Goal: Check status: Check status

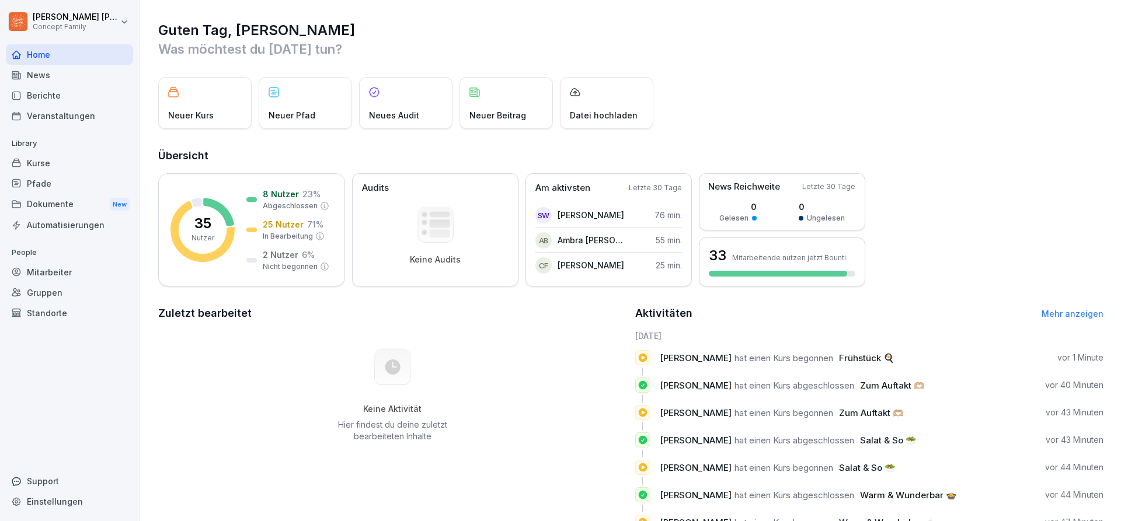
click at [55, 271] on div "Mitarbeiter" at bounding box center [69, 272] width 127 height 20
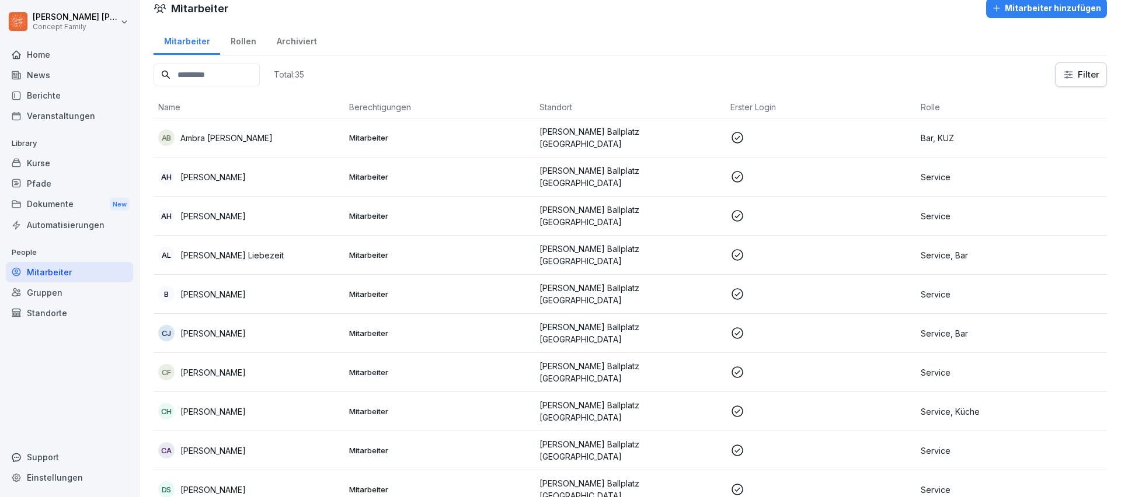
scroll to position [948, 0]
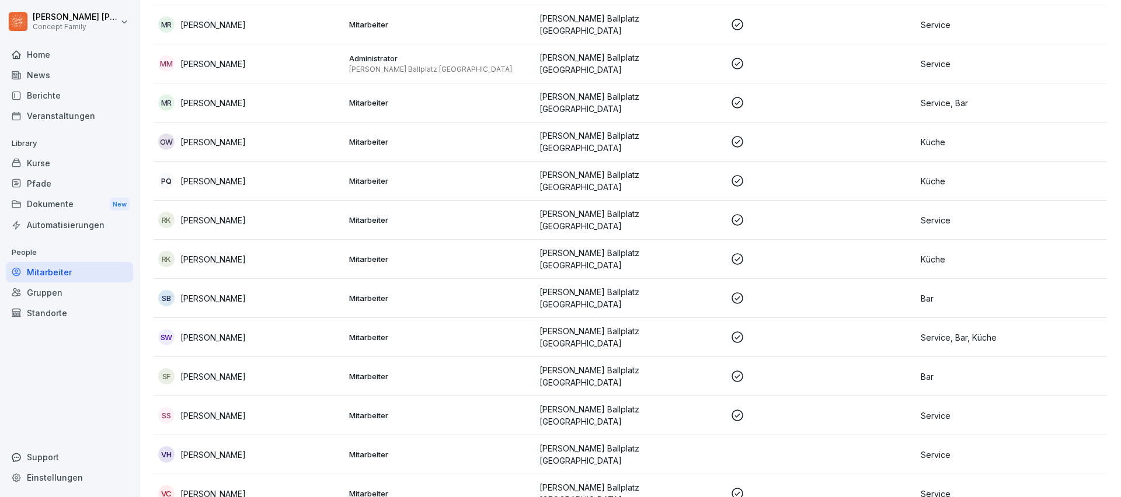
click at [211, 292] on p "[PERSON_NAME]" at bounding box center [212, 298] width 65 height 12
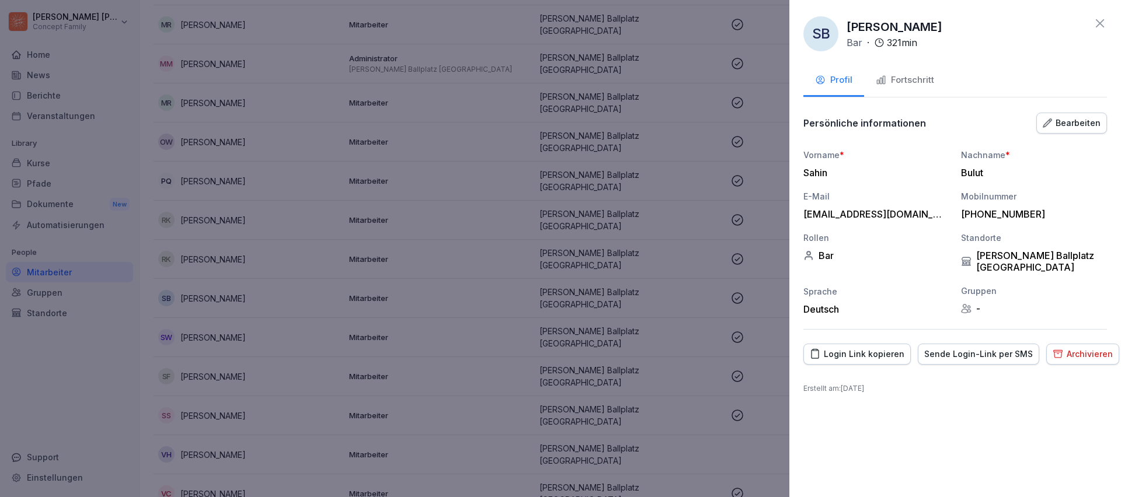
click at [925, 84] on div "Fortschritt" at bounding box center [905, 80] width 58 height 13
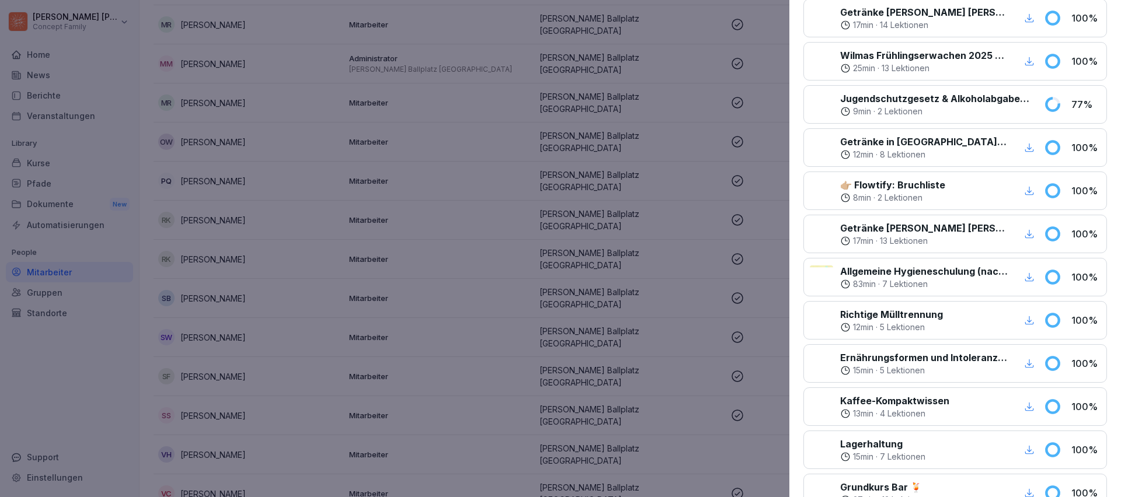
scroll to position [415, 0]
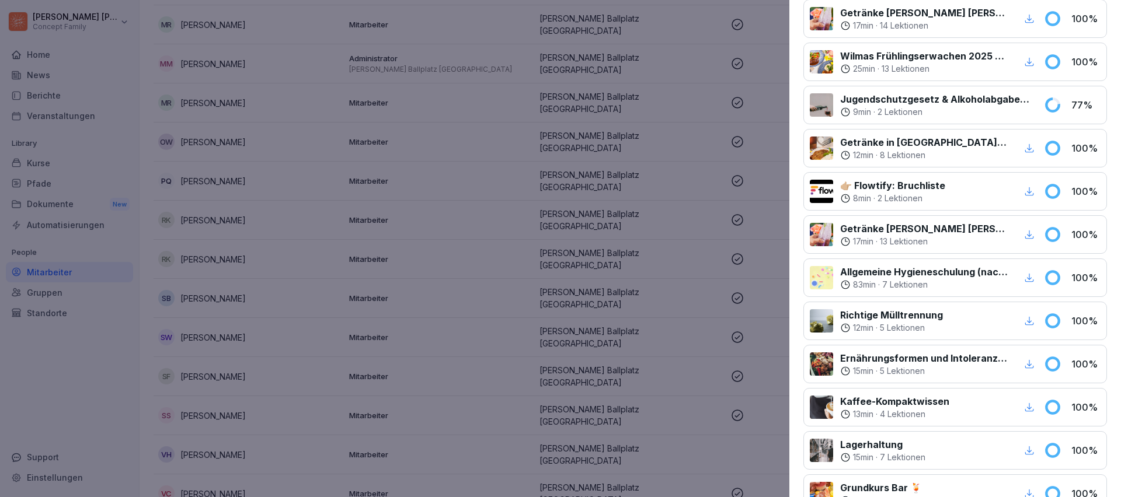
click at [1032, 279] on icon "button" at bounding box center [1029, 278] width 11 height 11
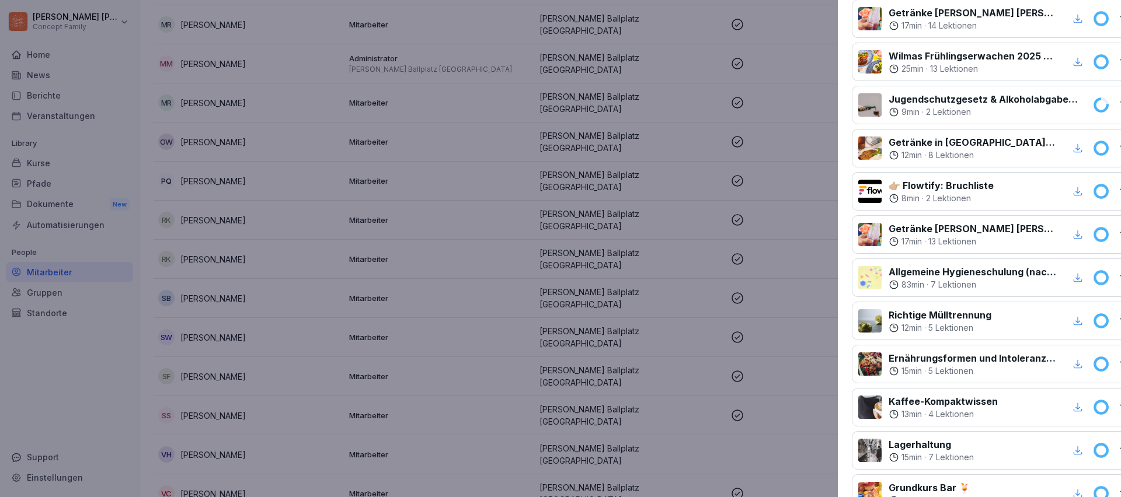
click at [661, 241] on div at bounding box center [560, 248] width 1121 height 497
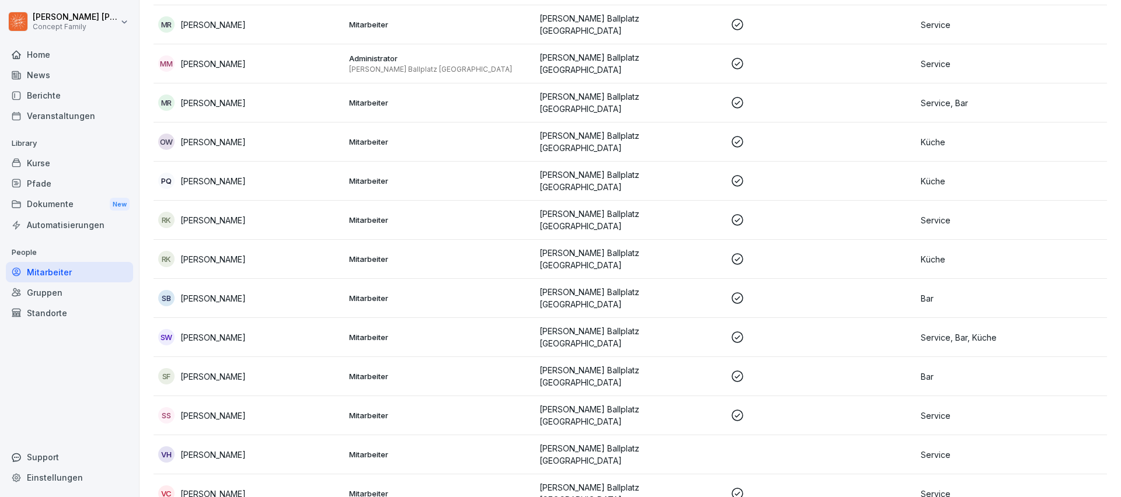
scroll to position [574, 0]
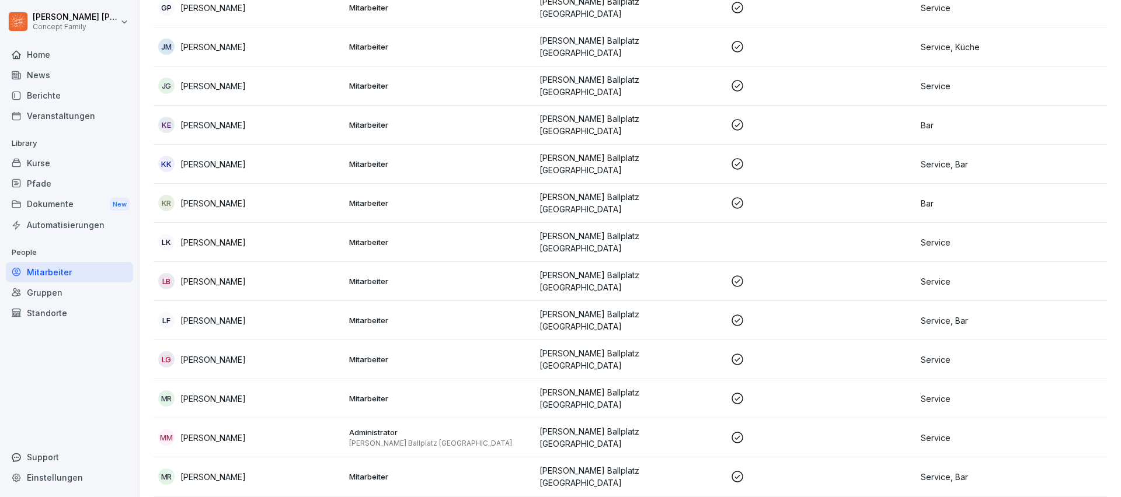
click at [606, 301] on td "[PERSON_NAME] Ballplatz [GEOGRAPHIC_DATA]" at bounding box center [630, 320] width 191 height 39
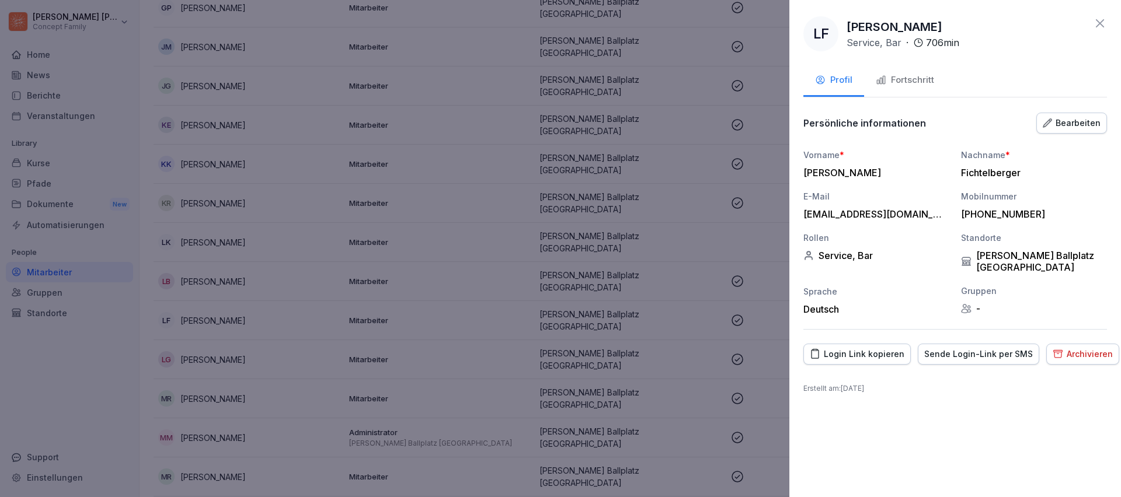
click at [929, 92] on button "Fortschritt" at bounding box center [905, 81] width 82 height 32
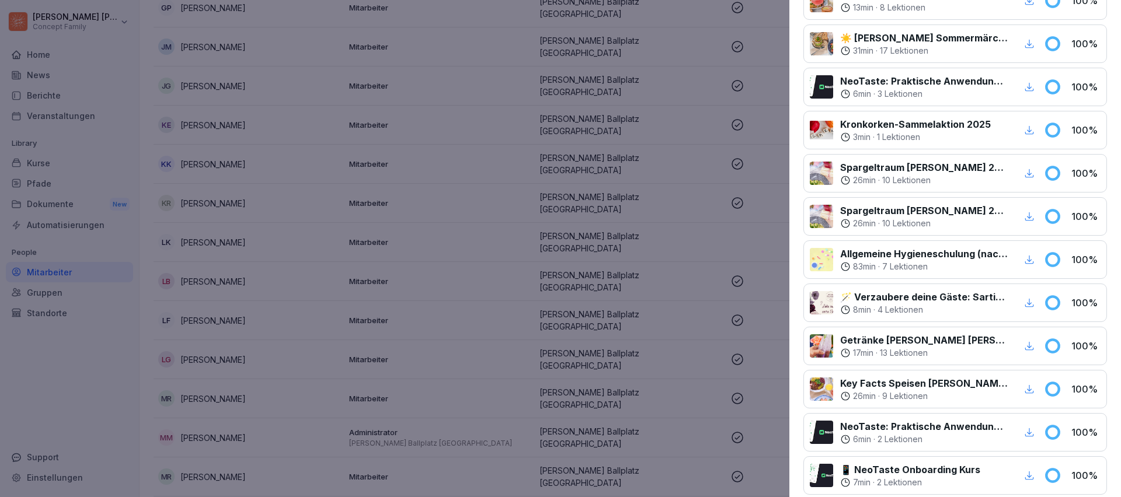
scroll to position [395, 0]
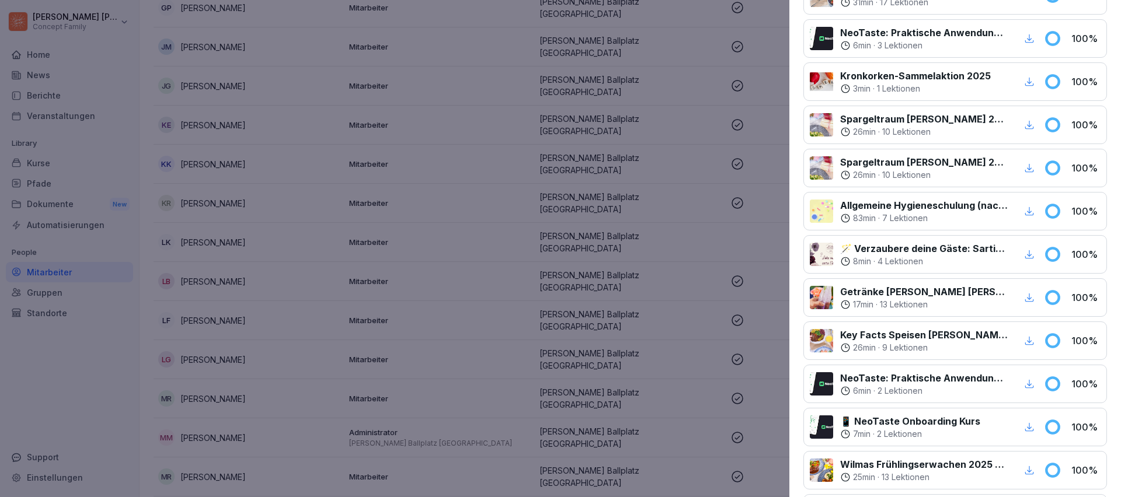
click at [1035, 215] on div "button" at bounding box center [1029, 211] width 15 height 15
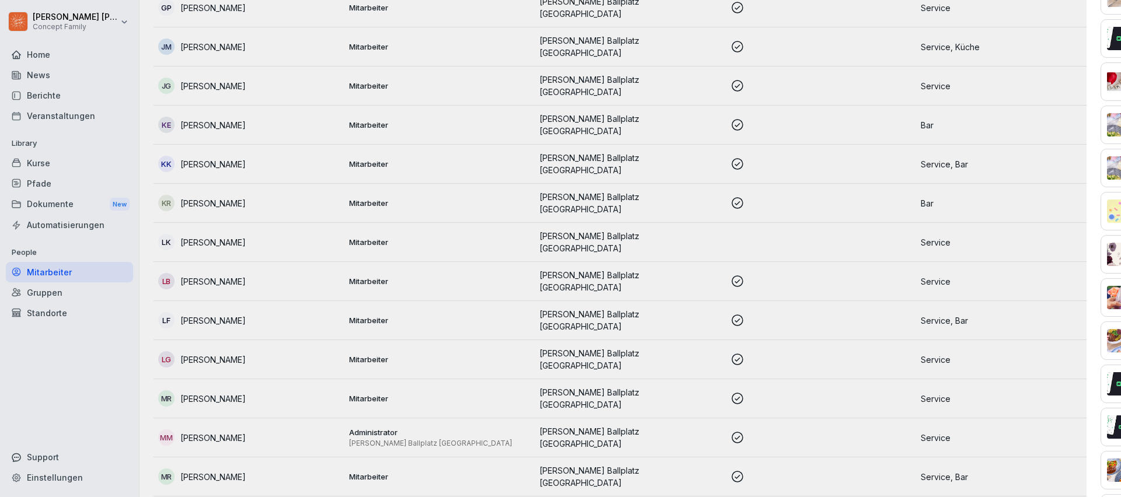
click at [56, 210] on div at bounding box center [560, 248] width 1121 height 497
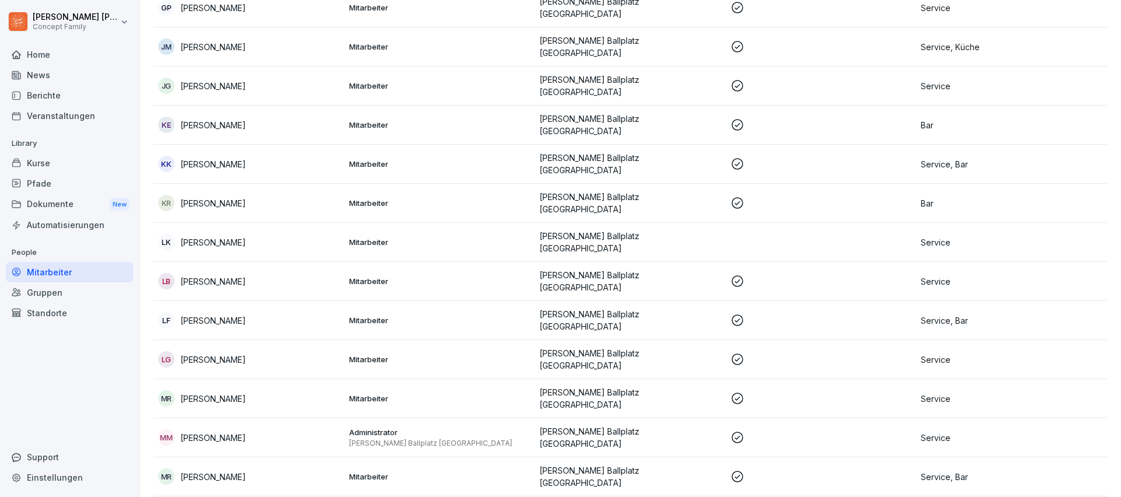
click at [72, 94] on div "Berichte" at bounding box center [69, 95] width 127 height 20
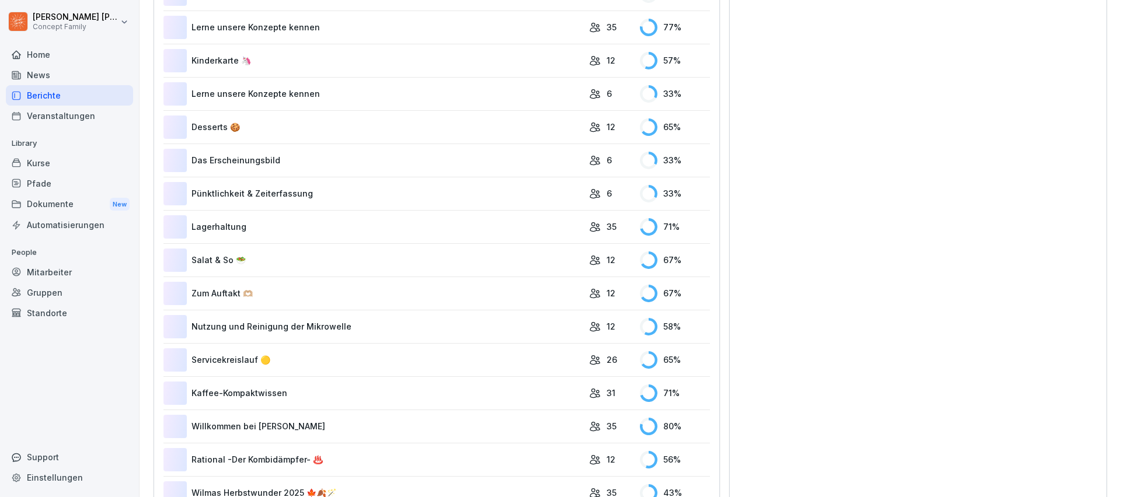
click at [72, 94] on div "Berichte" at bounding box center [69, 95] width 127 height 20
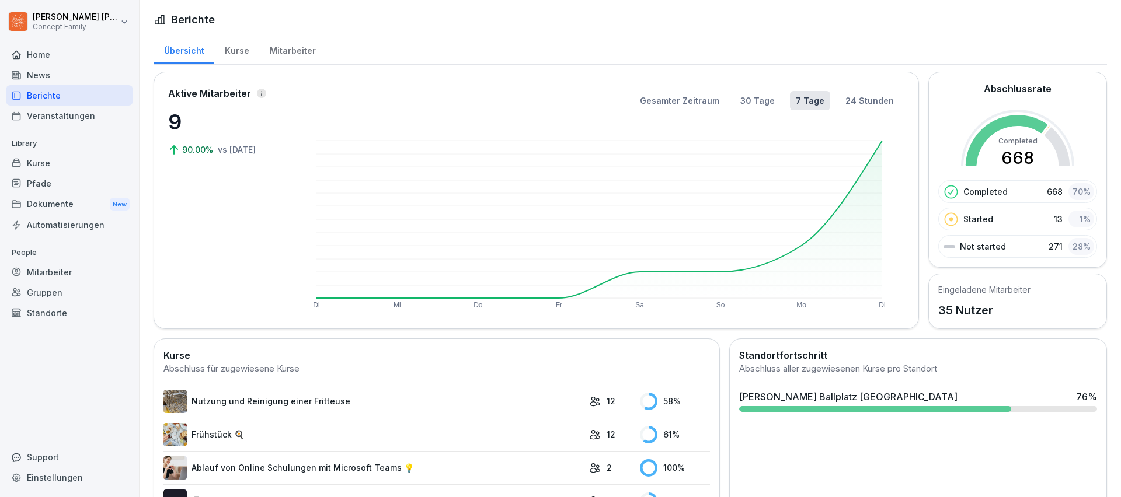
click at [232, 54] on div "Kurse" at bounding box center [236, 49] width 45 height 30
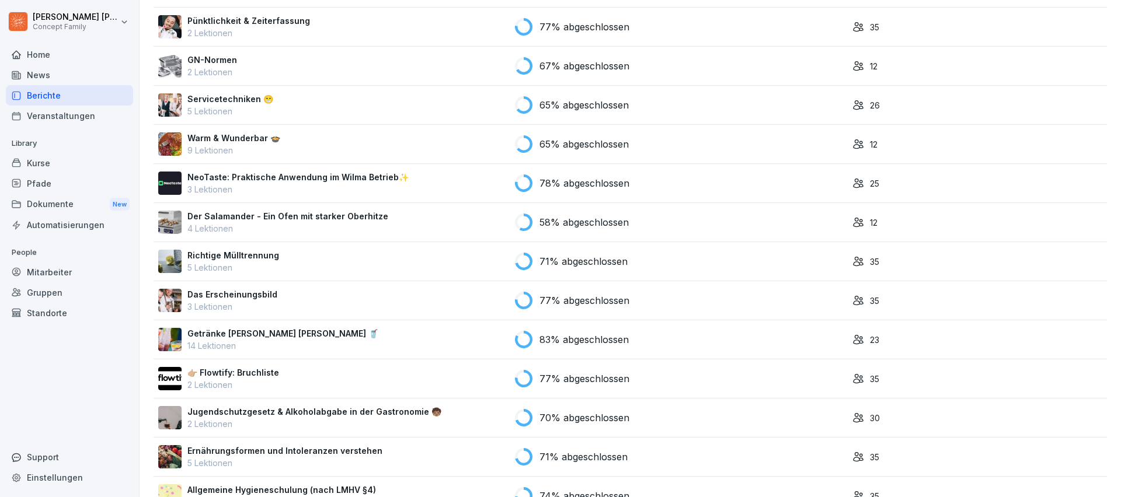
scroll to position [1268, 0]
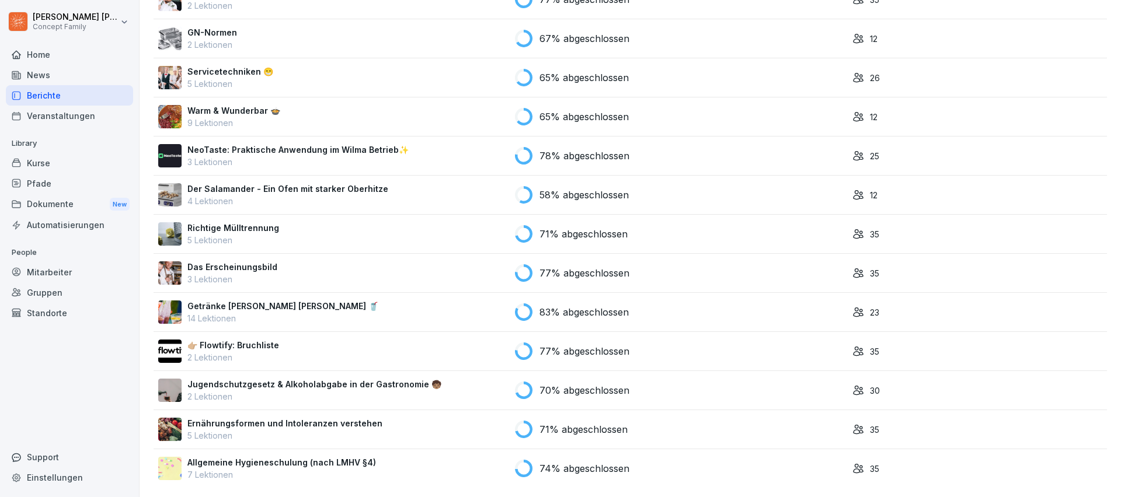
click at [267, 460] on p "Allgemeine Hygieneschulung (nach LMHV §4)" at bounding box center [281, 463] width 189 height 12
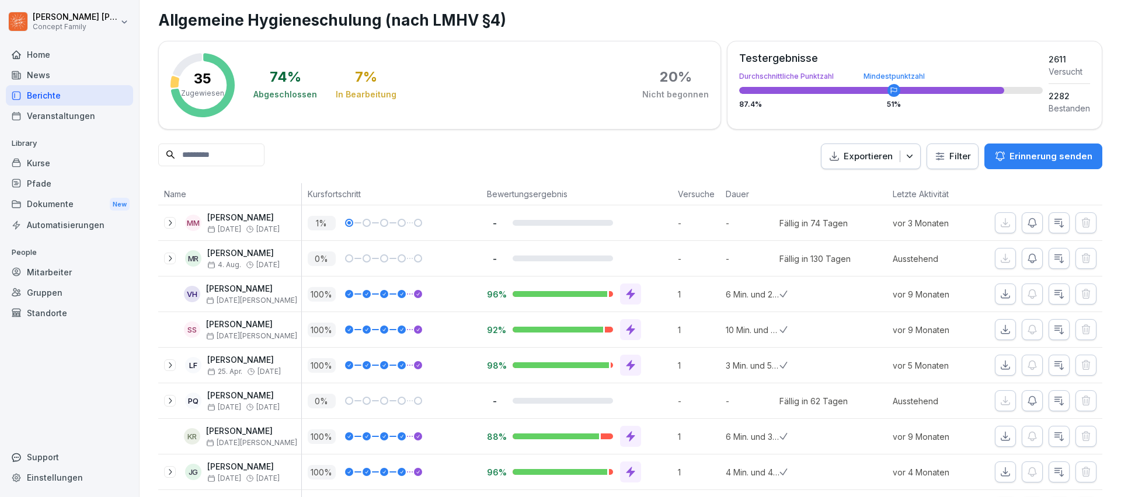
scroll to position [20, 0]
click at [1064, 297] on icon "button" at bounding box center [1059, 294] width 12 height 12
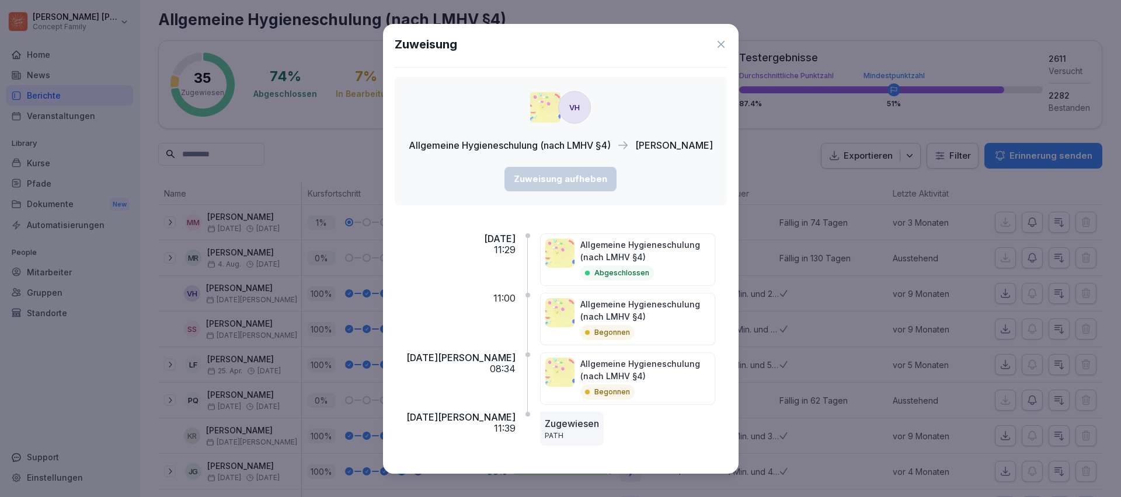
click at [716, 44] on icon at bounding box center [721, 45] width 12 height 12
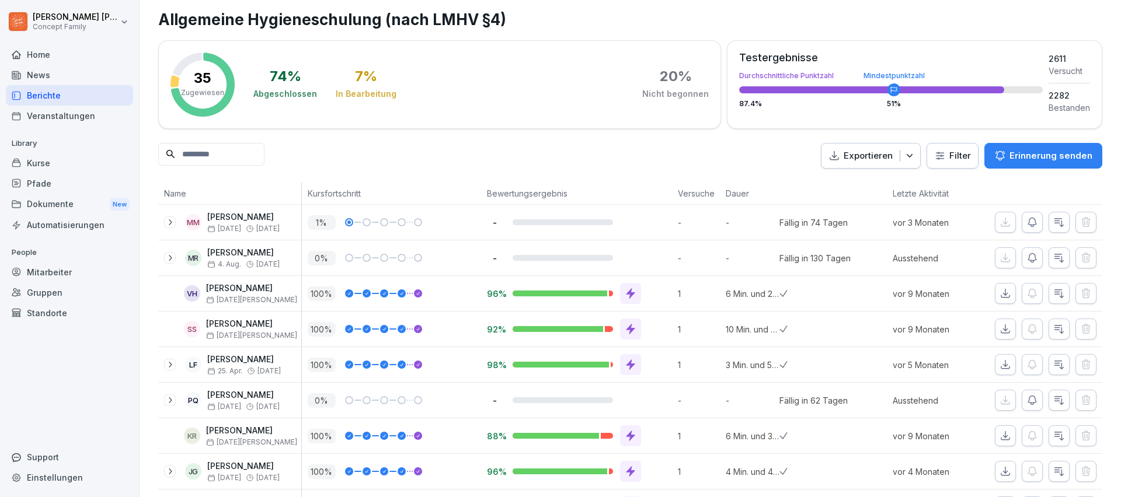
click at [1008, 472] on icon "button" at bounding box center [1005, 472] width 8 height 8
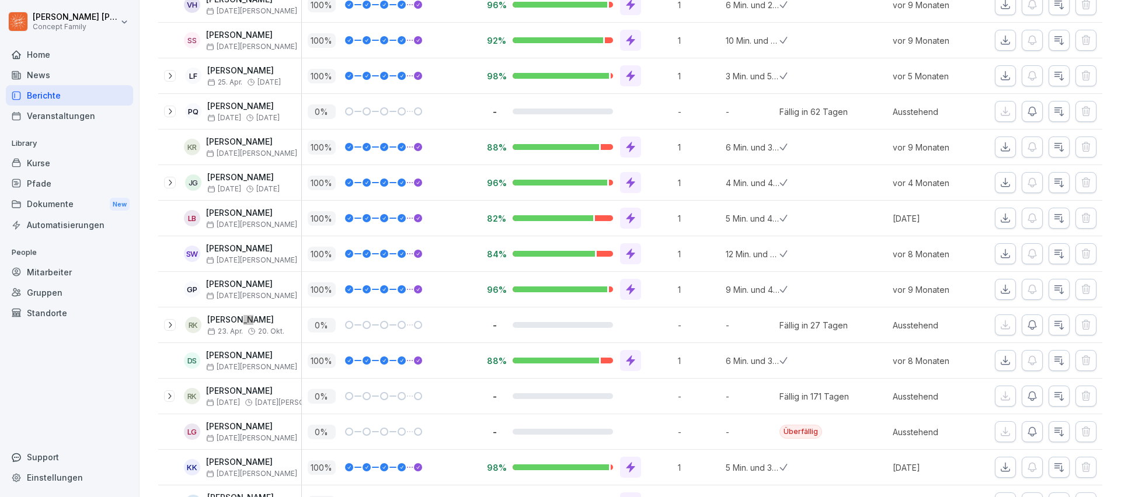
scroll to position [737, 0]
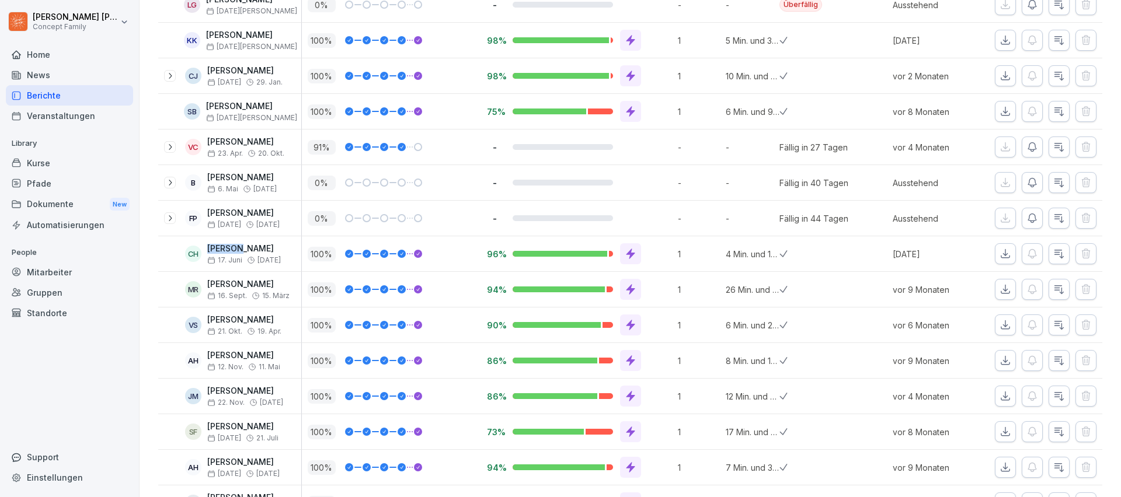
click at [1002, 249] on icon "button" at bounding box center [1005, 254] width 12 height 12
click at [1004, 357] on icon "button" at bounding box center [1005, 361] width 12 height 12
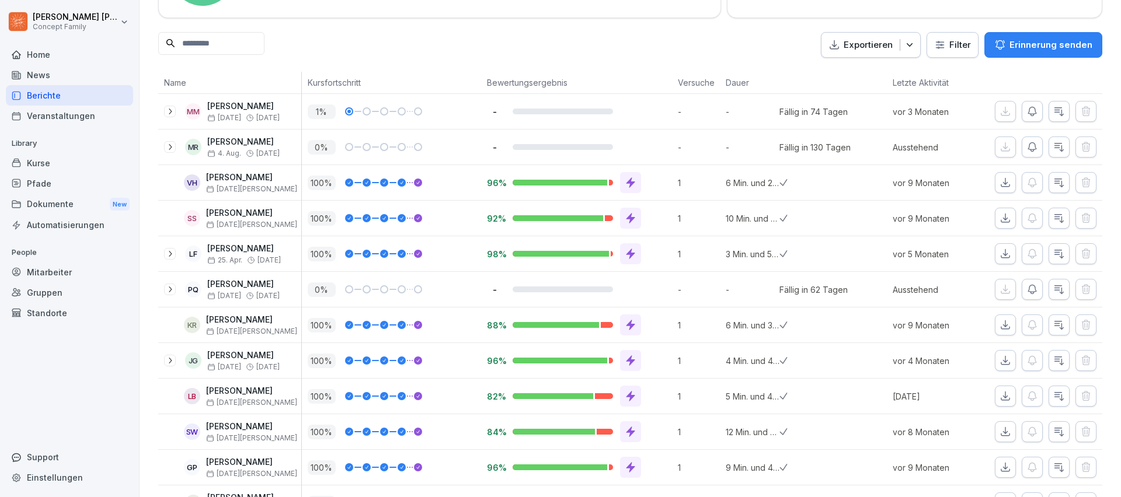
scroll to position [915, 0]
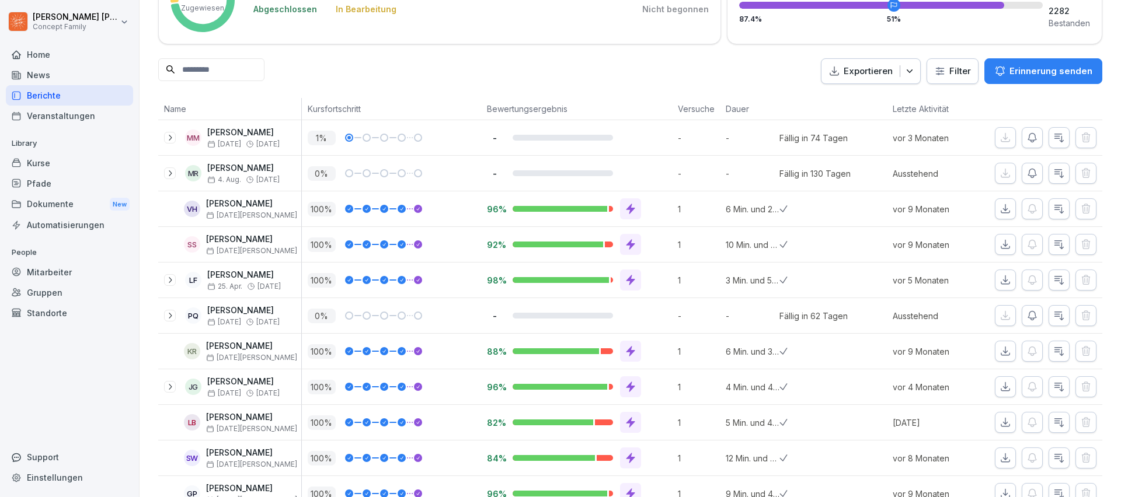
scroll to position [0, 0]
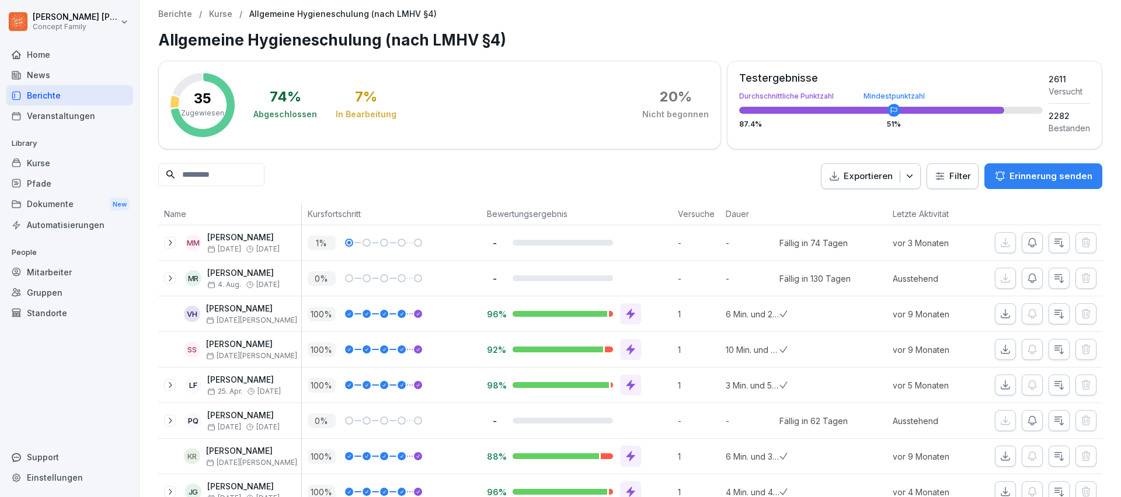
click at [475, 166] on div "Exportieren Filter Erinnerung senden" at bounding box center [630, 176] width 944 height 26
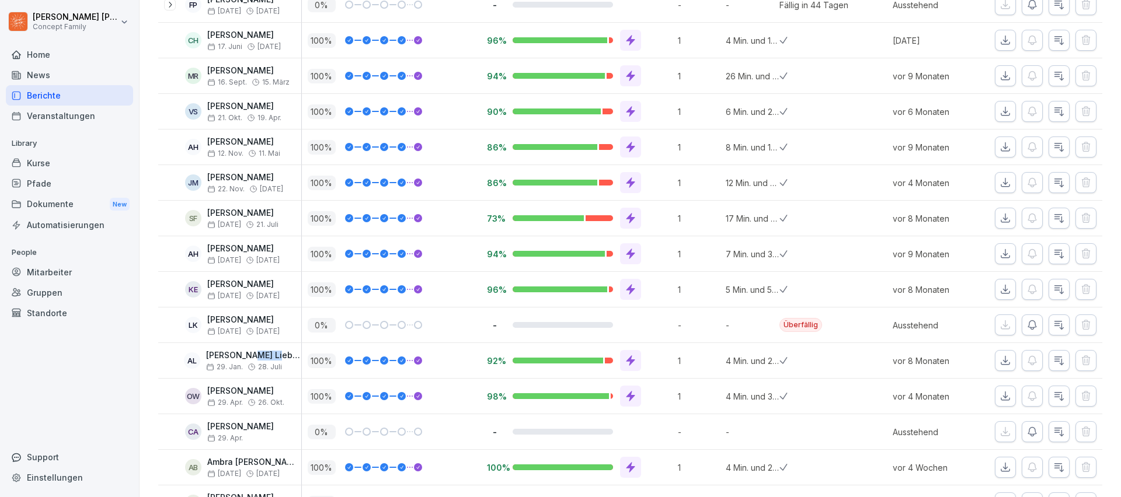
click at [1006, 354] on button "button" at bounding box center [1005, 360] width 21 height 21
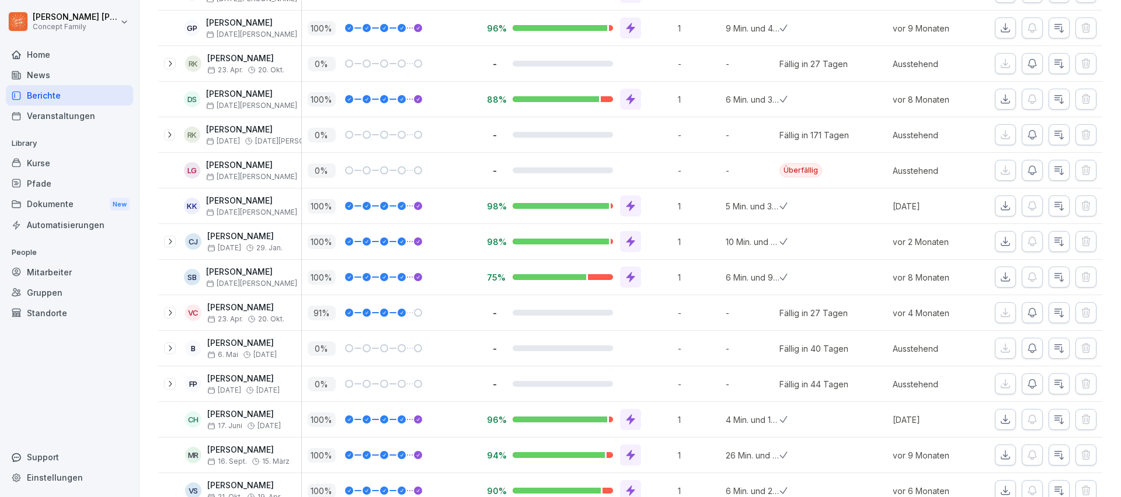
scroll to position [568, 0]
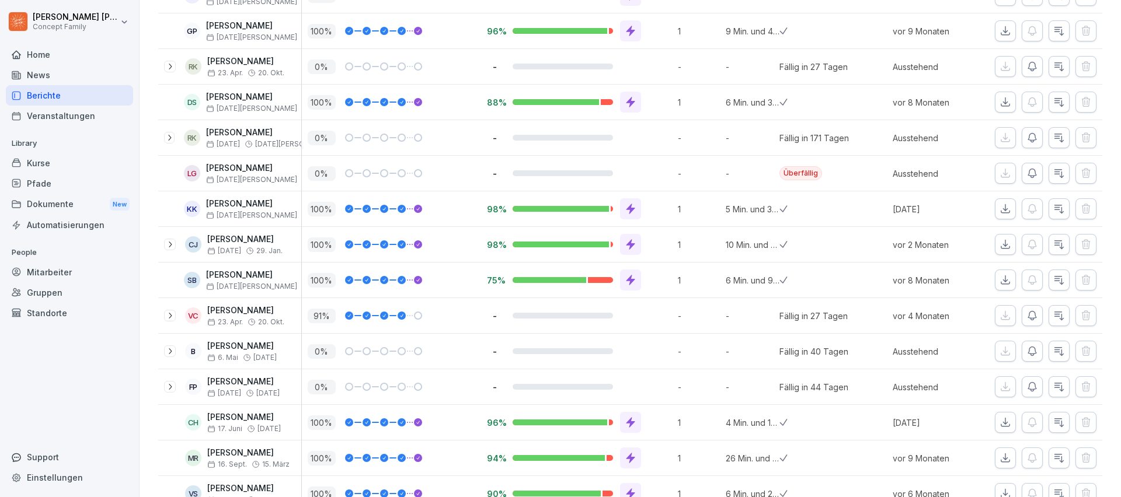
click at [1006, 32] on icon "button" at bounding box center [1005, 31] width 12 height 12
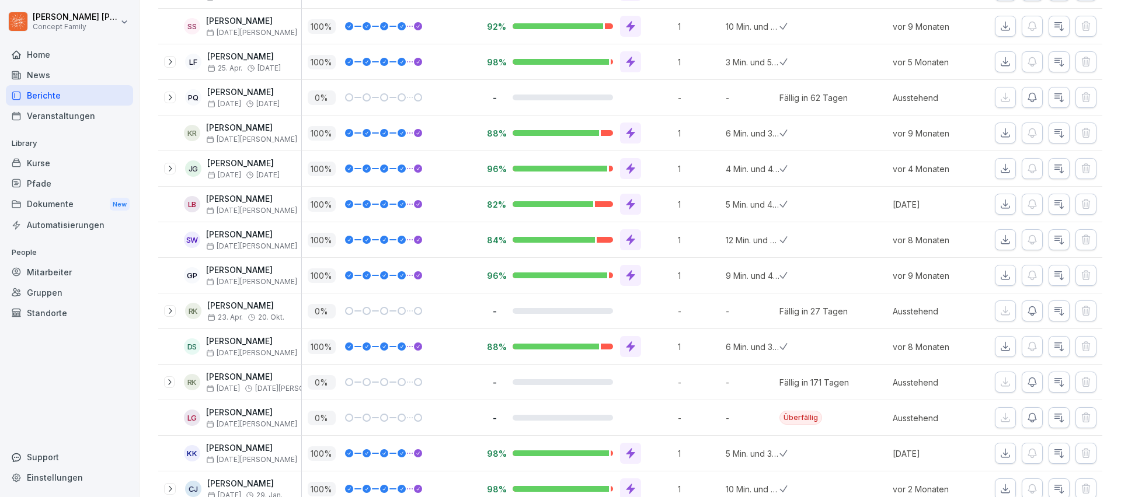
scroll to position [158, 0]
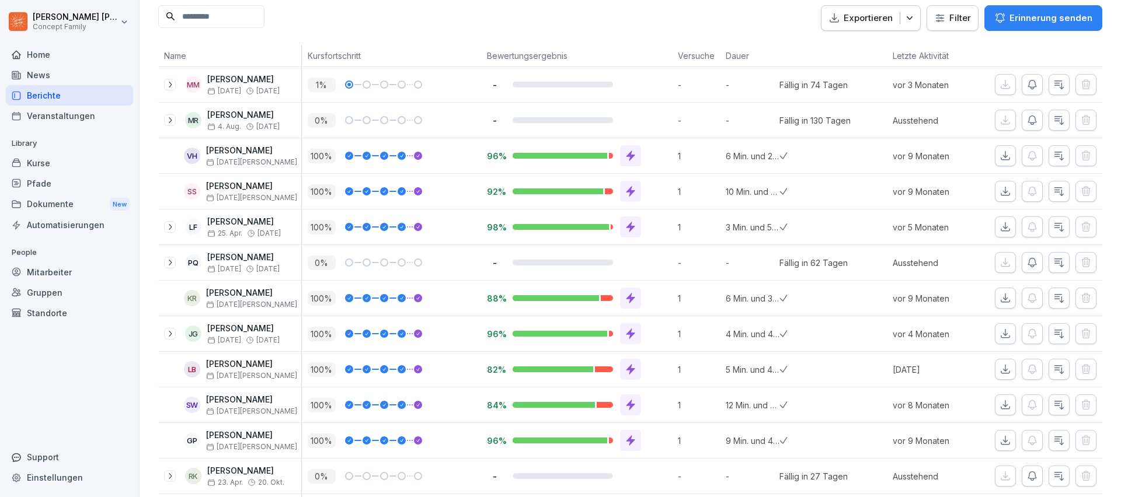
click at [1067, 267] on button "button" at bounding box center [1059, 262] width 21 height 21
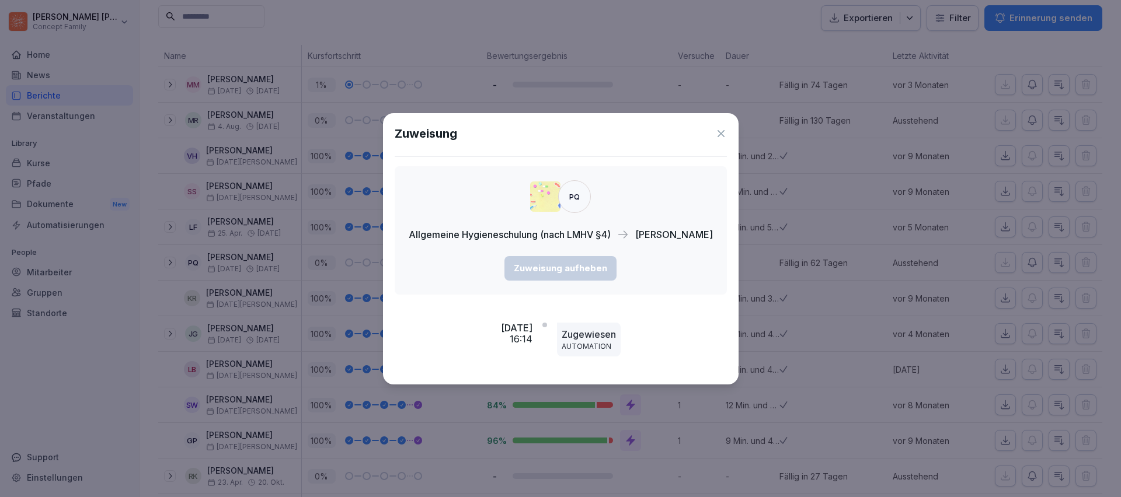
click at [719, 138] on icon at bounding box center [721, 134] width 12 height 12
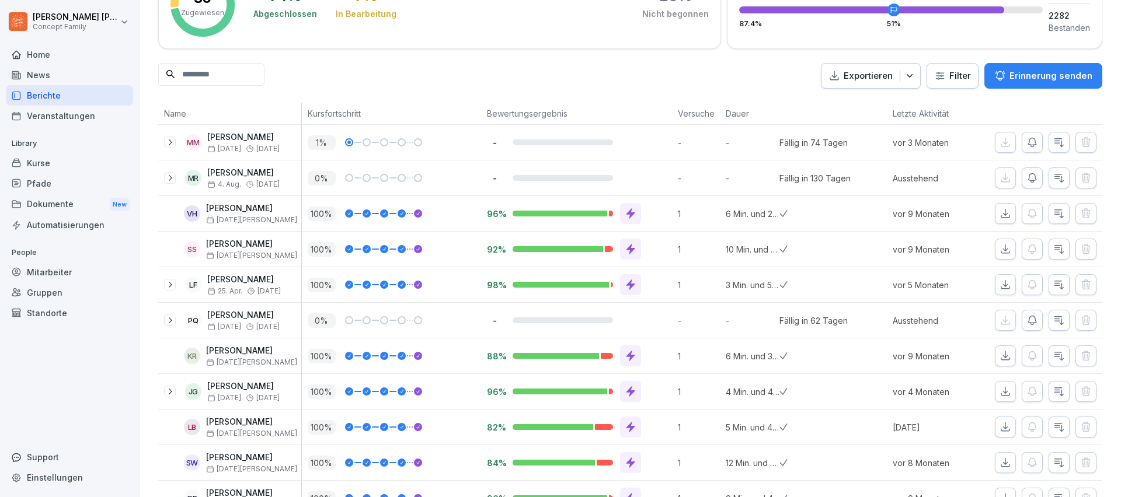
scroll to position [772, 0]
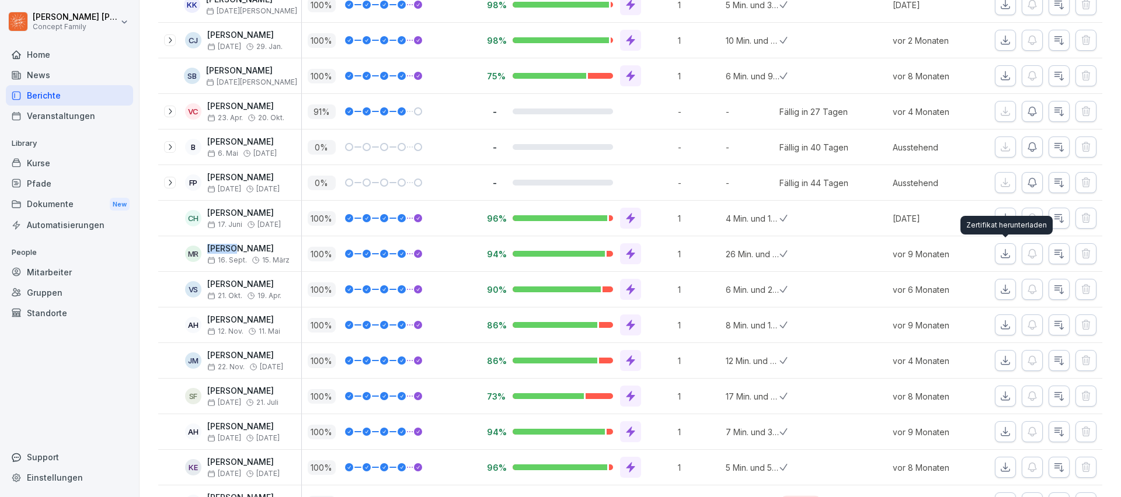
click at [1002, 250] on icon "button" at bounding box center [1005, 254] width 12 height 12
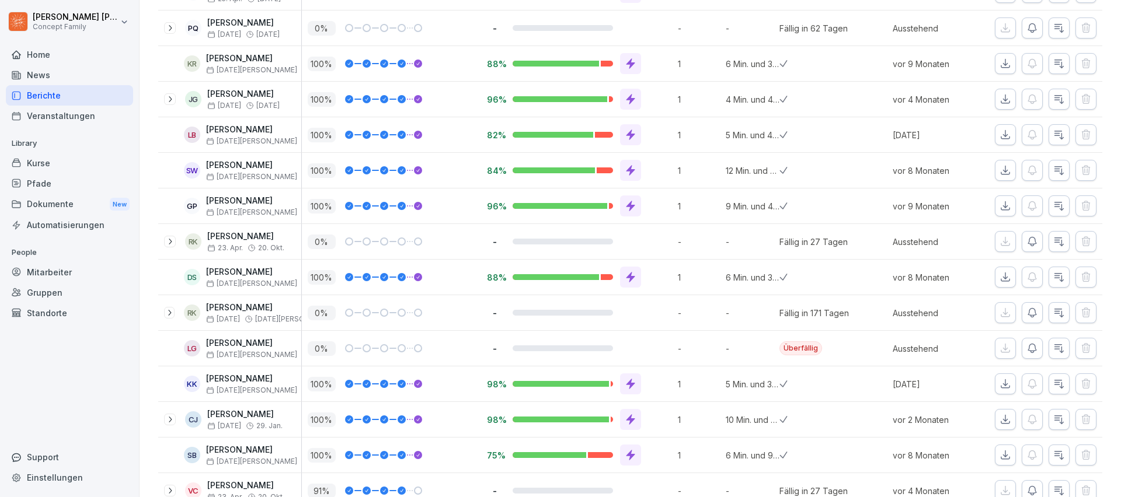
scroll to position [326, 0]
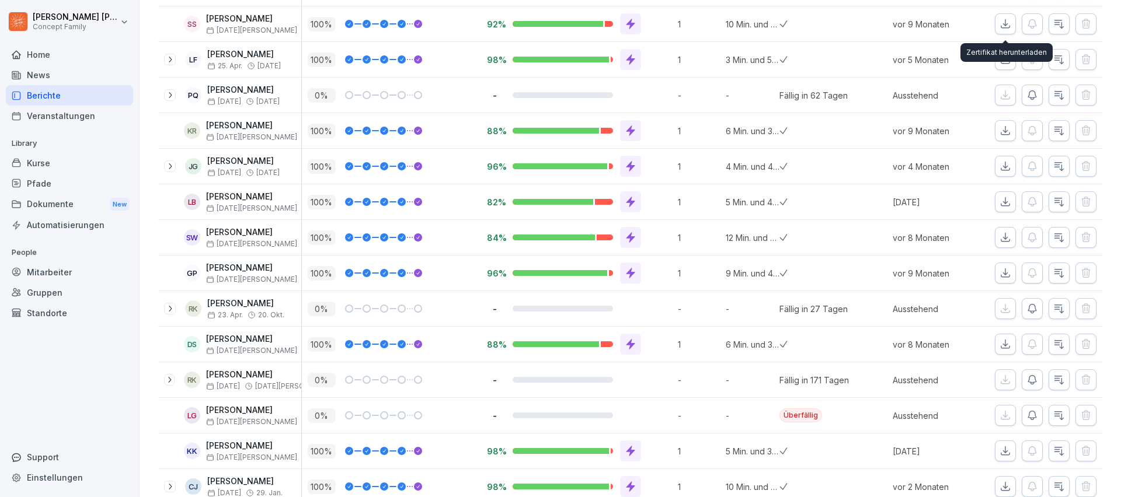
click at [1007, 21] on icon "button" at bounding box center [1005, 24] width 12 height 12
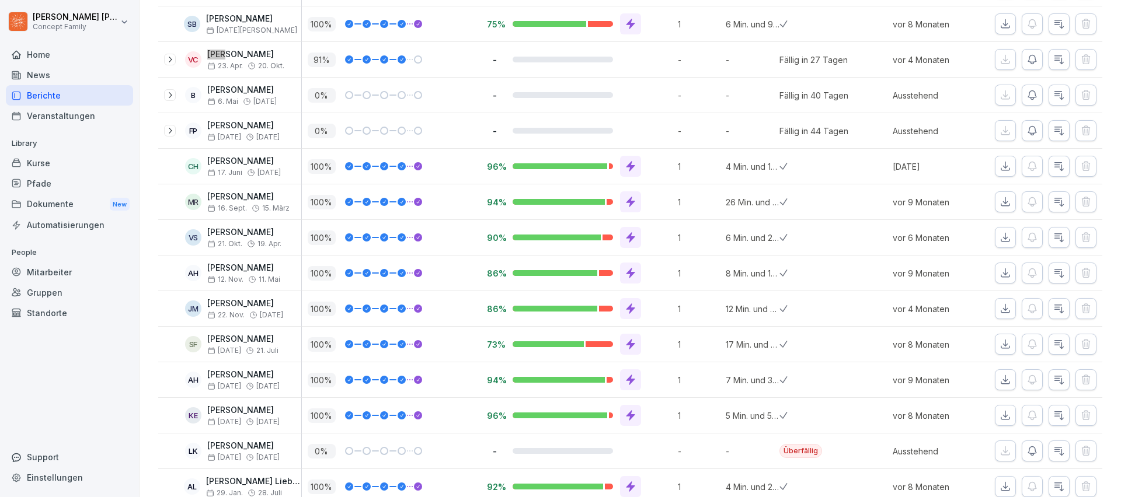
scroll to position [834, 0]
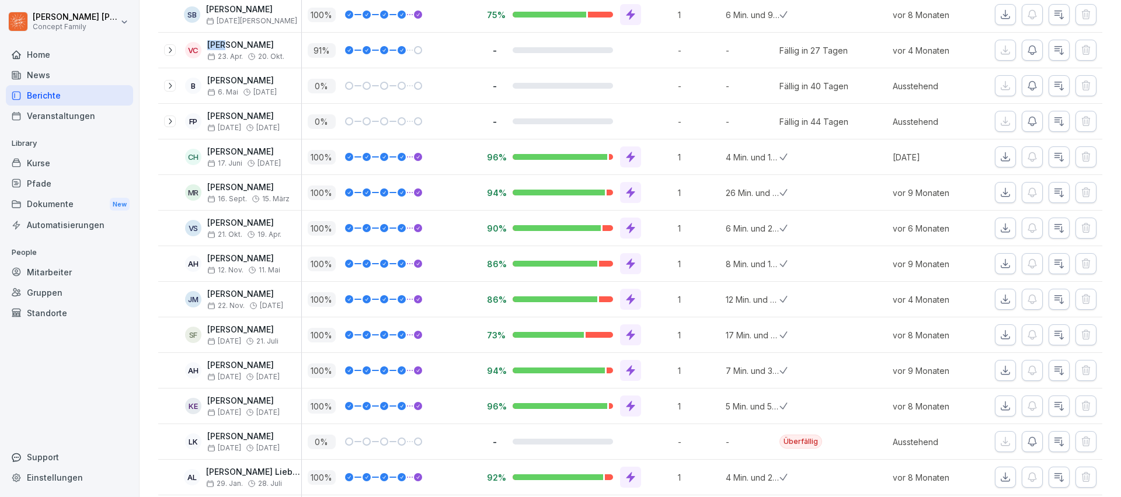
click at [1003, 335] on icon "button" at bounding box center [1005, 335] width 8 height 8
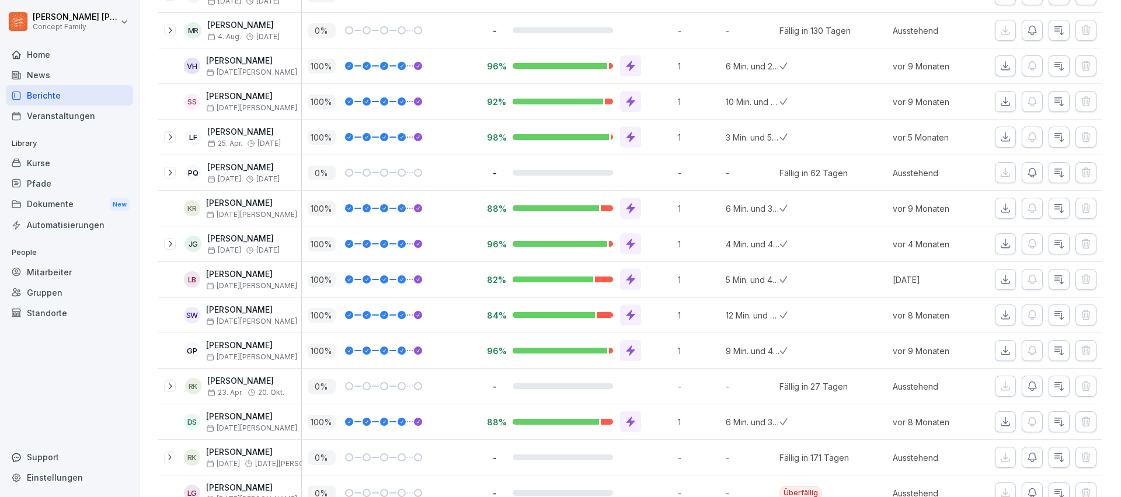
scroll to position [308, 0]
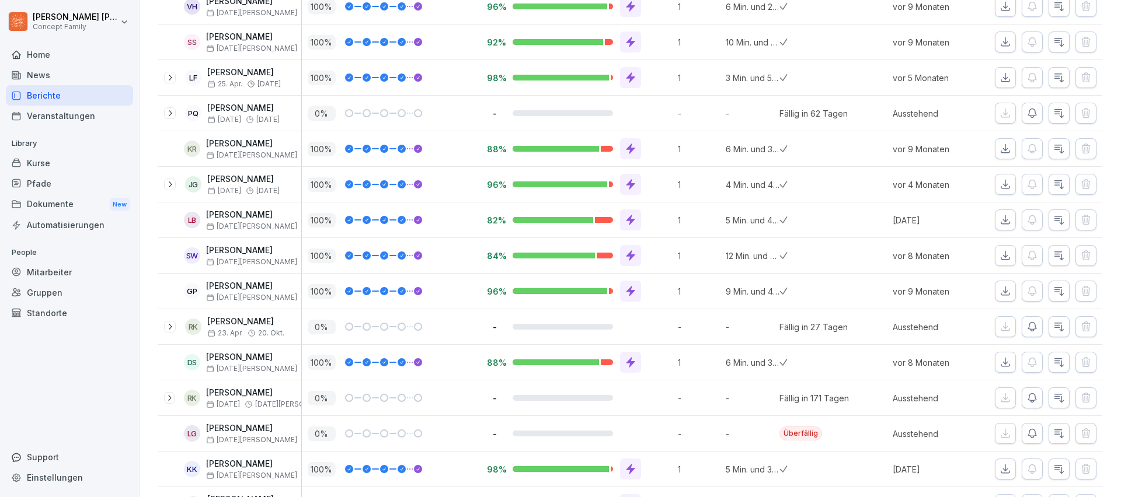
click at [1011, 255] on icon "button" at bounding box center [1005, 256] width 12 height 12
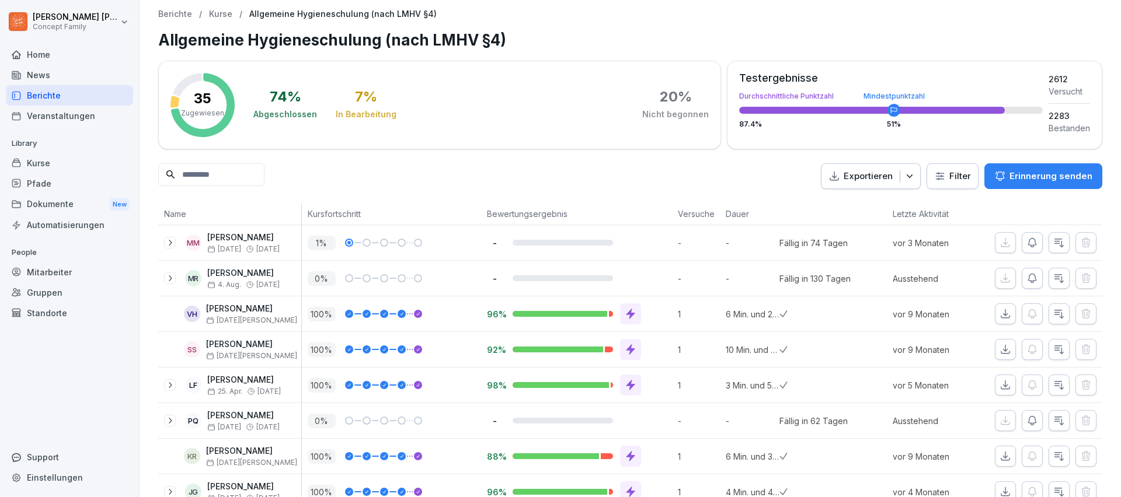
scroll to position [68, 0]
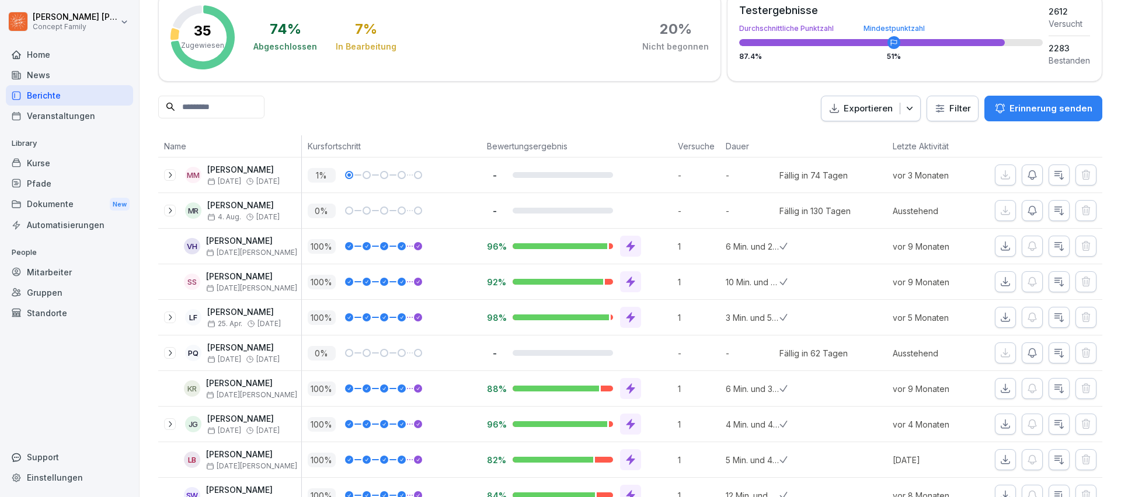
click at [51, 92] on div "Berichte" at bounding box center [69, 95] width 127 height 20
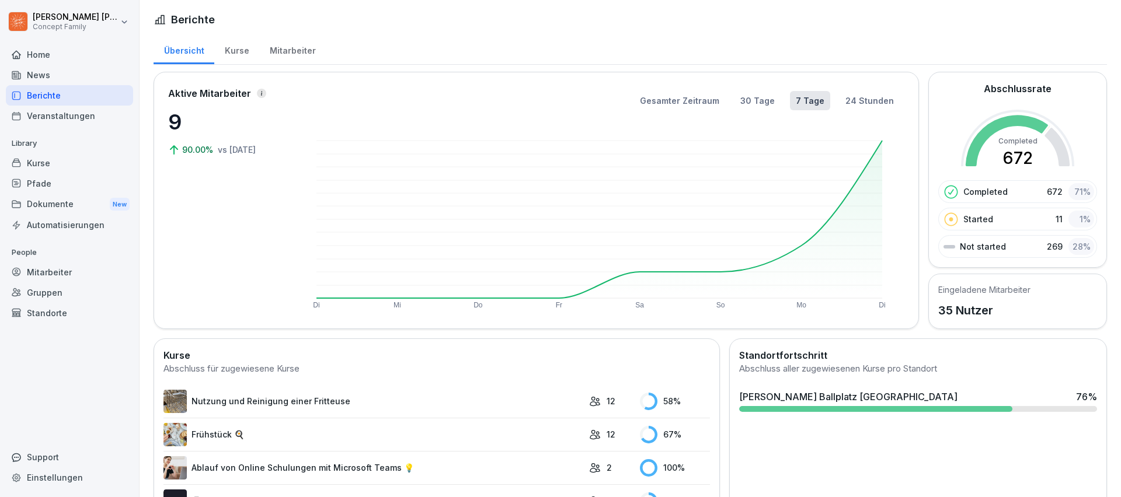
click at [241, 54] on div "Kurse" at bounding box center [236, 49] width 45 height 30
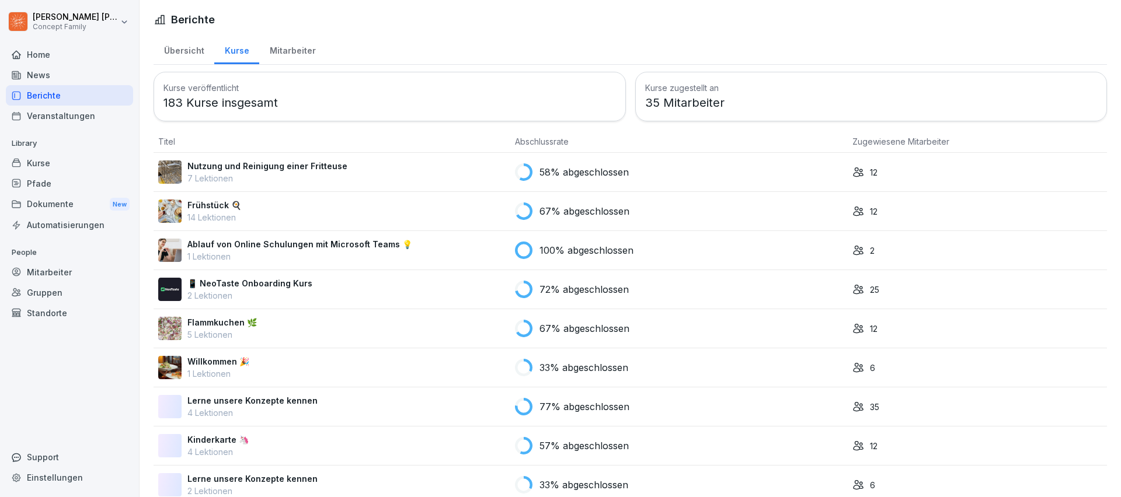
click at [241, 54] on div "Kurse" at bounding box center [236, 49] width 45 height 30
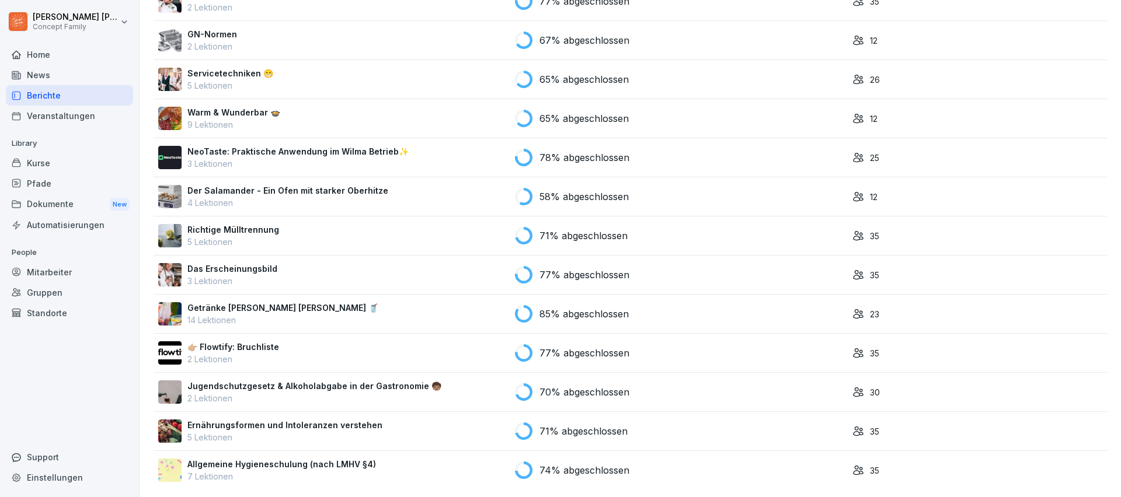
scroll to position [1268, 0]
click at [256, 471] on p "7 Lektionen" at bounding box center [281, 475] width 189 height 12
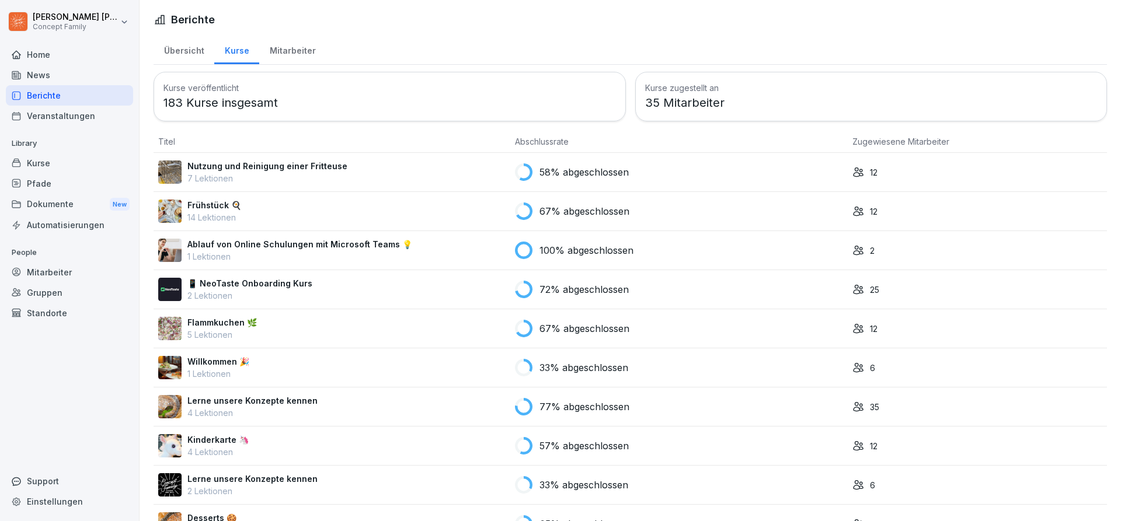
drag, startPoint x: 39, startPoint y: 283, endPoint x: 37, endPoint y: 276, distance: 7.7
click at [37, 276] on div "People Mitarbeiter Gruppen Standorte" at bounding box center [69, 283] width 127 height 80
click at [37, 276] on div "Mitarbeiter" at bounding box center [69, 272] width 127 height 20
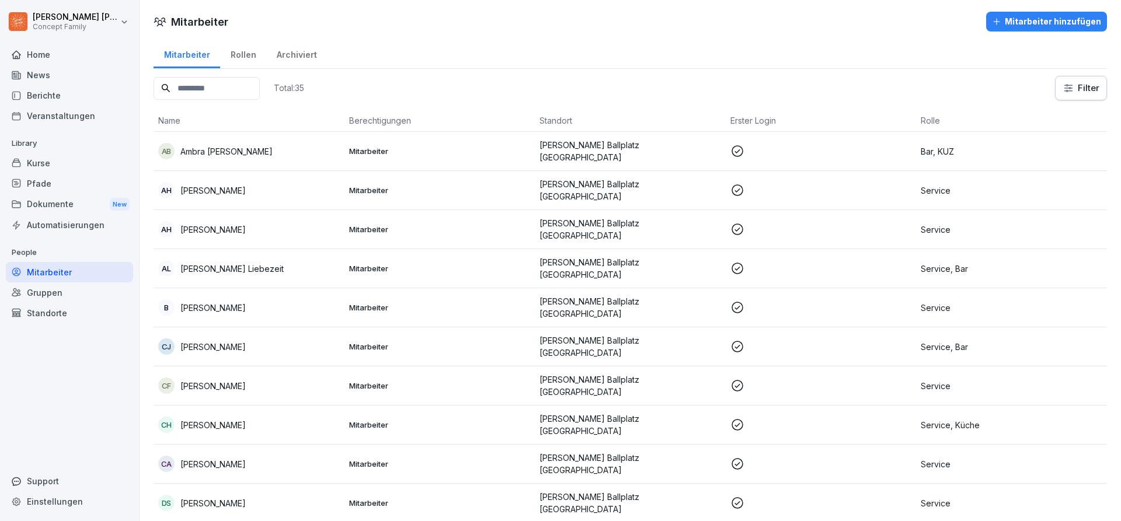
click at [65, 92] on div "Berichte" at bounding box center [69, 95] width 127 height 20
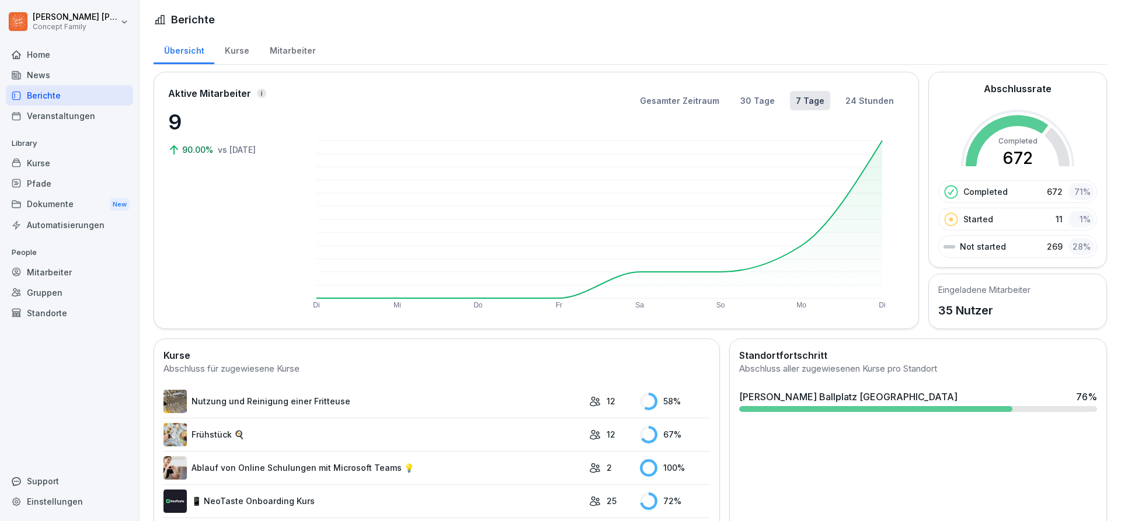
click at [295, 57] on div "Mitarbeiter" at bounding box center [292, 49] width 67 height 30
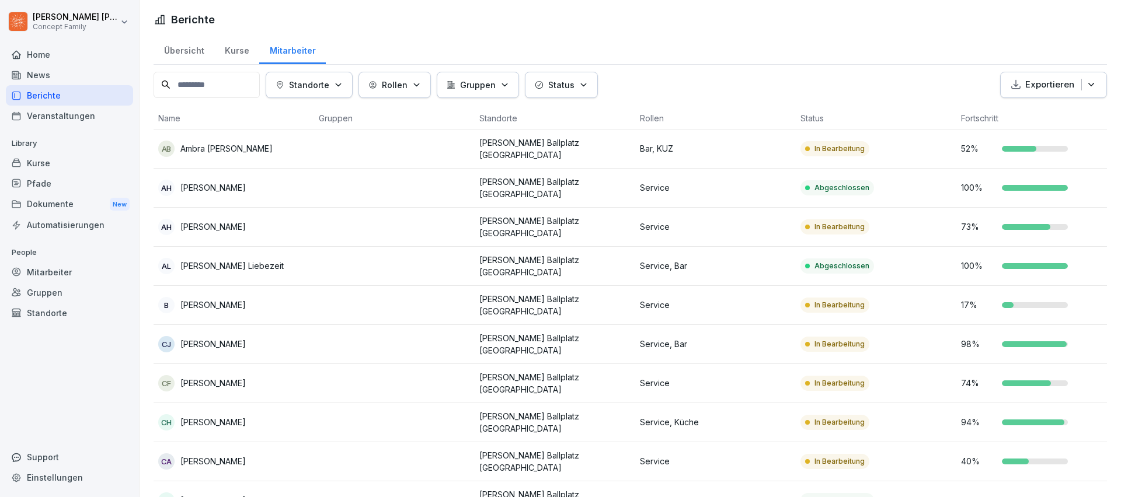
scroll to position [833, 0]
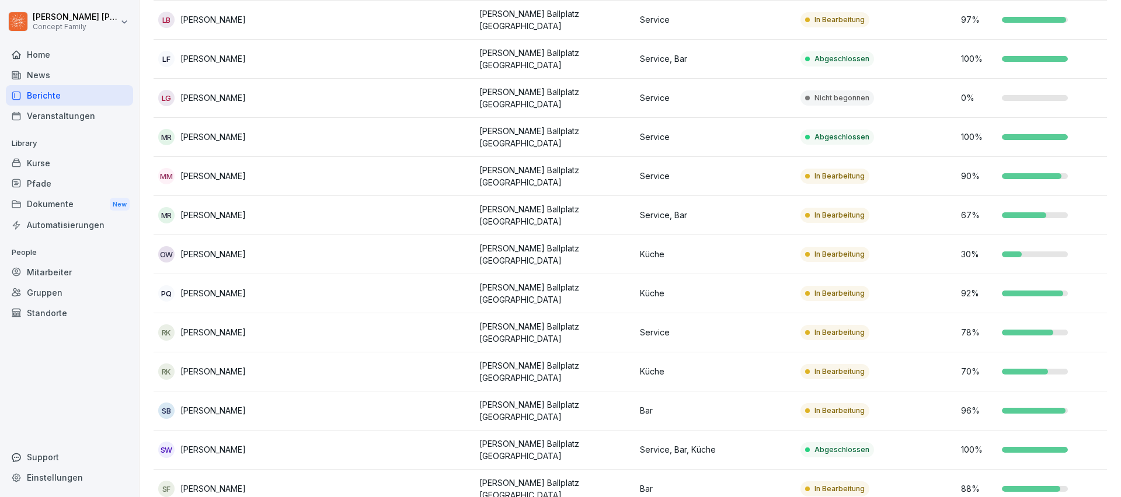
click at [339, 274] on td at bounding box center [394, 293] width 161 height 39
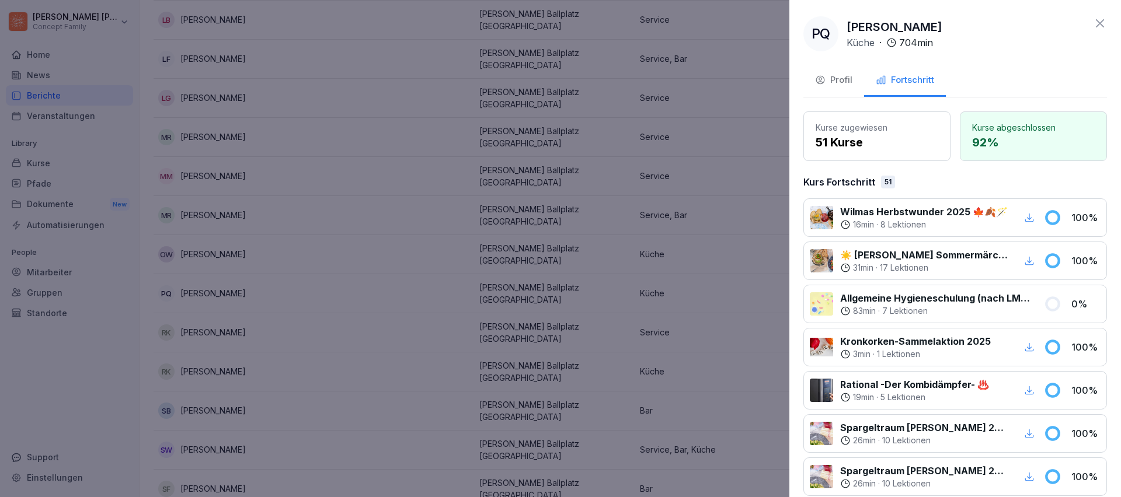
scroll to position [9, 0]
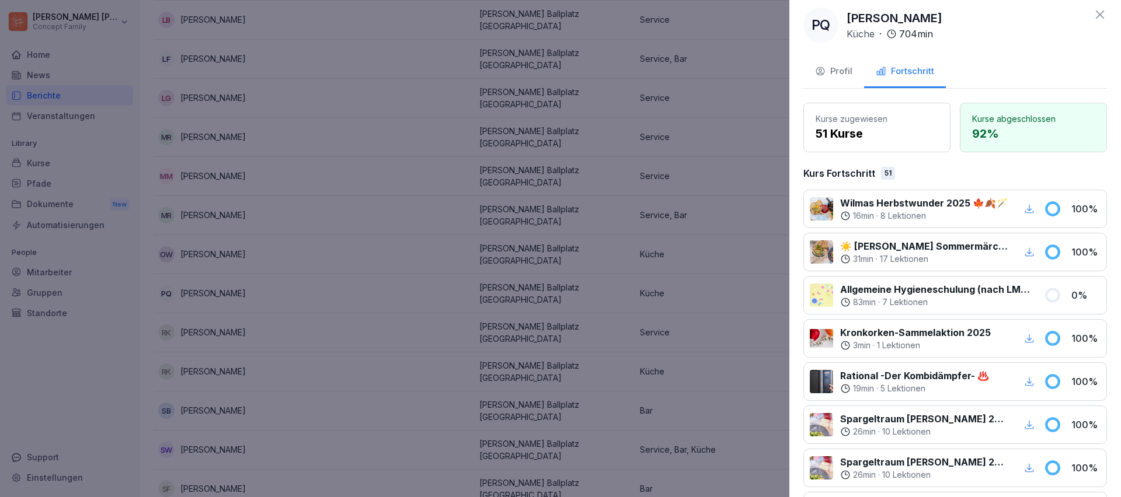
click at [367, 135] on div at bounding box center [560, 248] width 1121 height 497
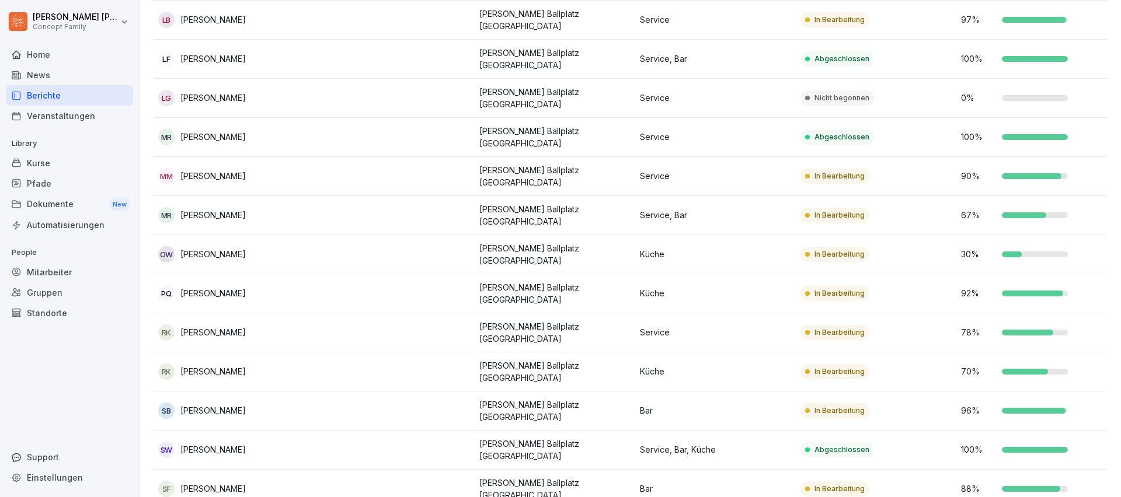
scroll to position [833, 0]
click at [46, 100] on div "Berichte" at bounding box center [69, 95] width 127 height 20
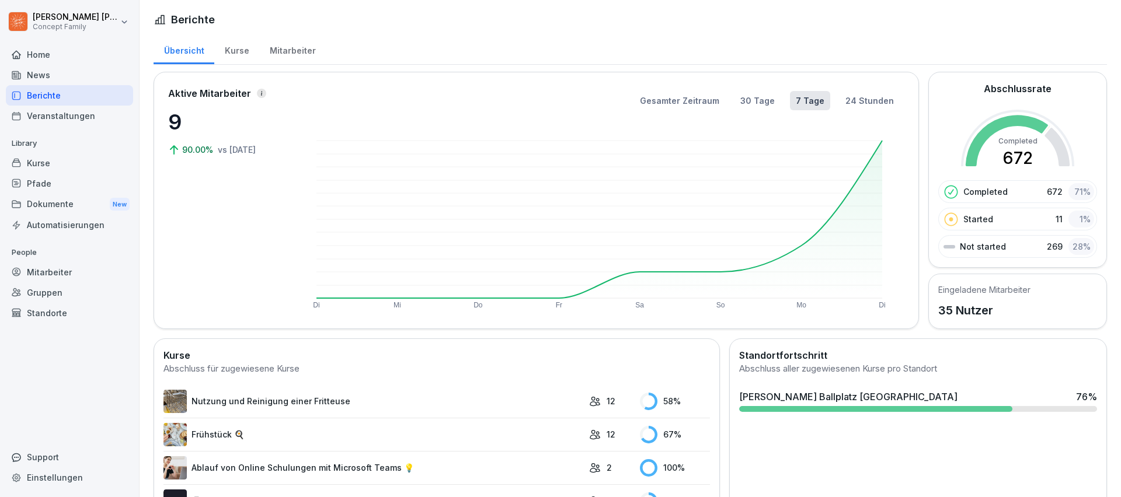
click at [302, 46] on div "Mitarbeiter" at bounding box center [292, 49] width 67 height 30
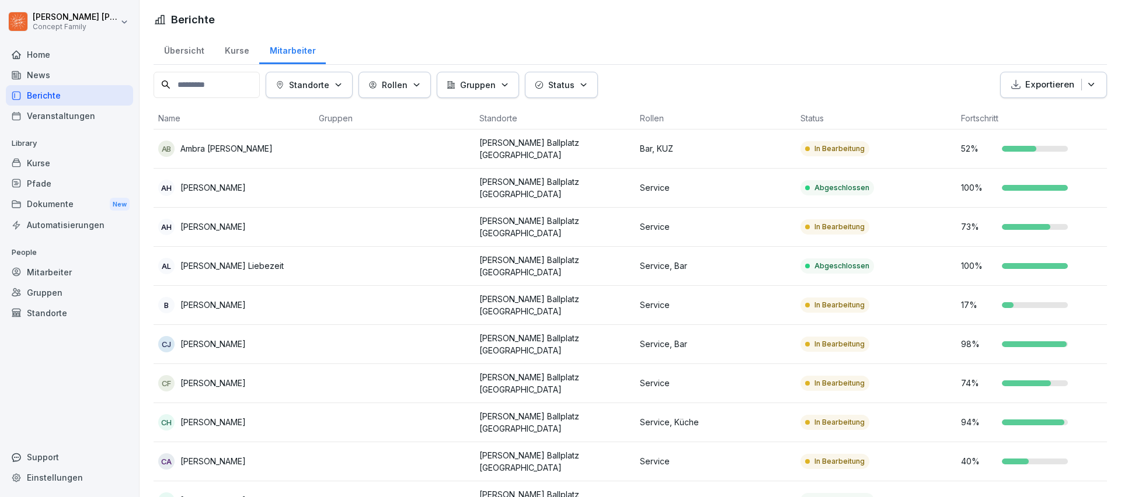
click at [71, 57] on div "Home" at bounding box center [69, 54] width 127 height 20
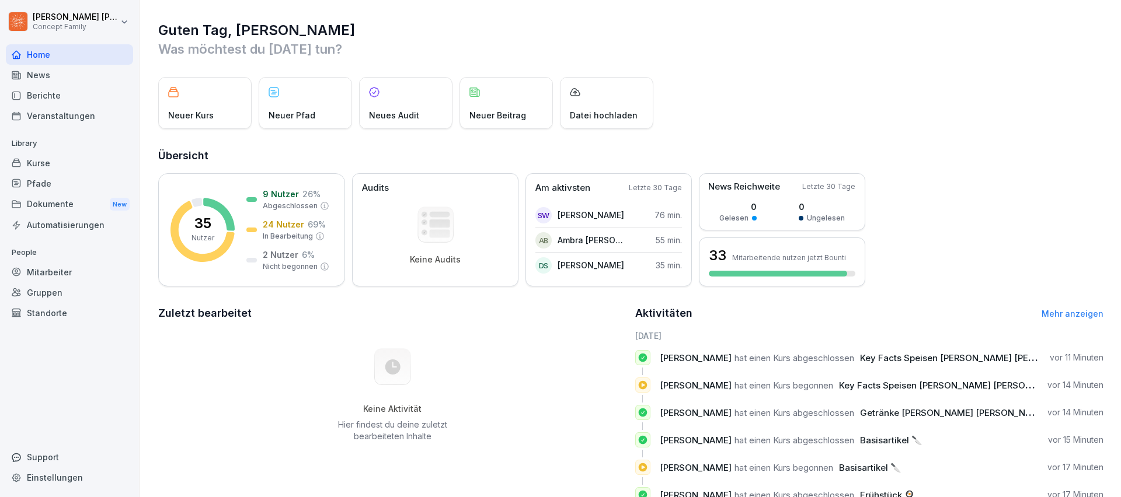
click at [69, 92] on div "Berichte" at bounding box center [69, 95] width 127 height 20
